Goal: Task Accomplishment & Management: Use online tool/utility

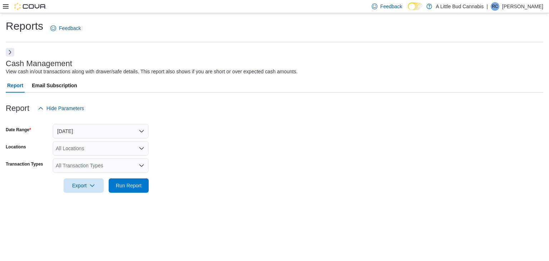
click at [3, 51] on div "Reports Feedback Cash Management View cash in/out transactions along with drawe…" at bounding box center [274, 110] width 549 height 194
click at [11, 54] on button "Next" at bounding box center [10, 52] width 9 height 9
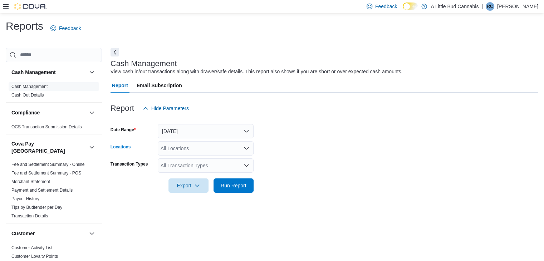
click at [200, 149] on div "All Locations" at bounding box center [206, 148] width 96 height 14
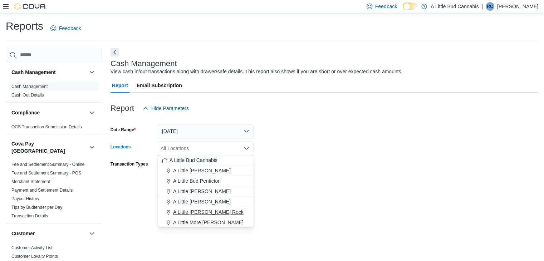
click at [206, 216] on button "A Little [PERSON_NAME] Rock" at bounding box center [206, 212] width 96 height 10
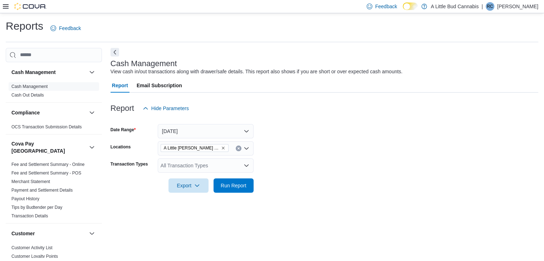
click at [274, 153] on form "Date Range [DATE] Locations A Little [PERSON_NAME] Rock Transaction Types All T…" at bounding box center [325, 154] width 428 height 77
click at [224, 168] on div "All Transaction Types" at bounding box center [206, 165] width 96 height 14
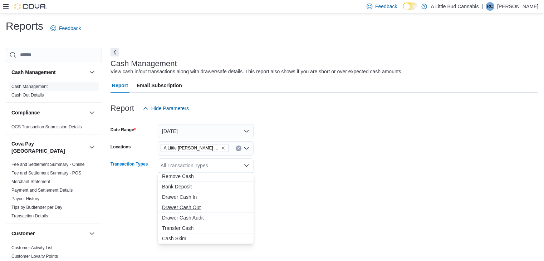
click at [205, 208] on span "Drawer Cash Out" at bounding box center [205, 207] width 87 height 7
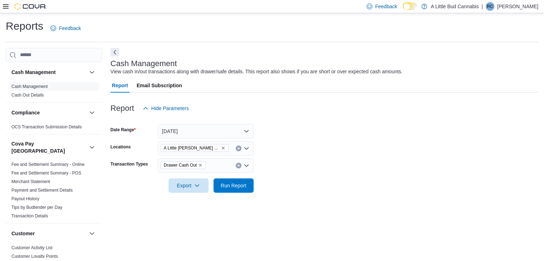
click at [274, 173] on div at bounding box center [325, 176] width 428 height 6
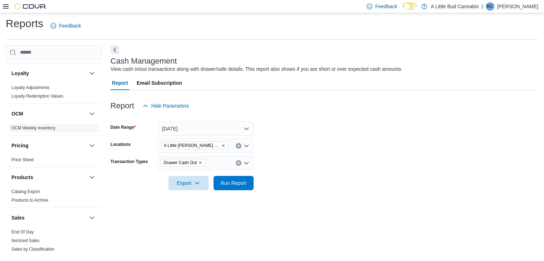
scroll to position [536, 0]
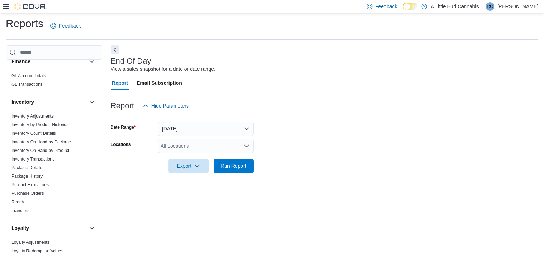
scroll to position [286, 0]
click at [194, 148] on div "All Locations" at bounding box center [206, 146] width 96 height 14
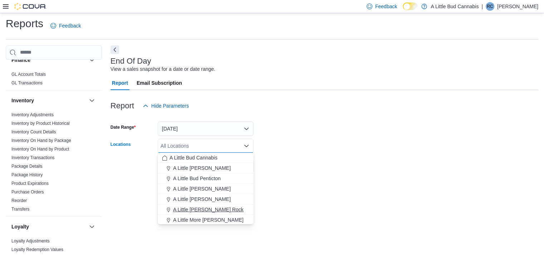
click at [207, 211] on span "A Little [PERSON_NAME] Rock" at bounding box center [208, 209] width 70 height 7
click at [386, 187] on div "End Of Day View a sales snapshot for a date or date range. Report Email Subscri…" at bounding box center [325, 150] width 428 height 210
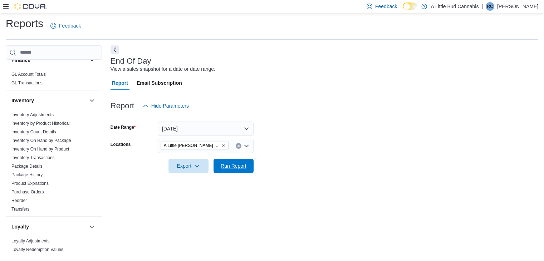
click at [232, 167] on span "Run Report" at bounding box center [234, 165] width 26 height 7
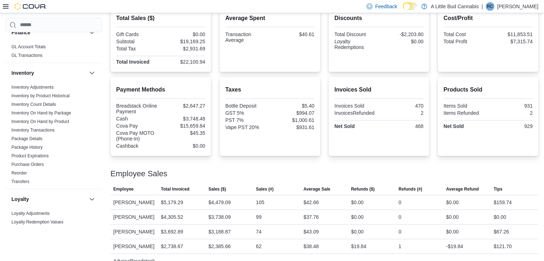
scroll to position [146, 0]
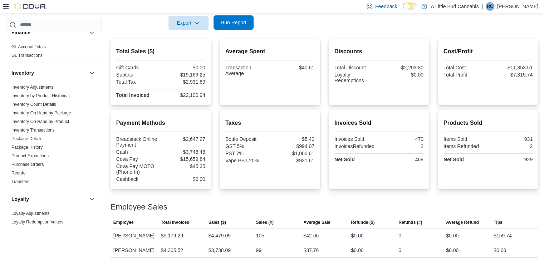
click at [247, 25] on span "Run Report" at bounding box center [233, 22] width 31 height 14
drag, startPoint x: 242, startPoint y: 18, endPoint x: 373, endPoint y: 57, distance: 137.5
click at [242, 18] on span "Run Report" at bounding box center [233, 23] width 31 height 14
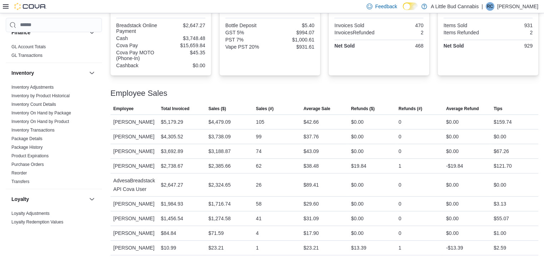
scroll to position [124, 0]
